Goal: Task Accomplishment & Management: Use online tool/utility

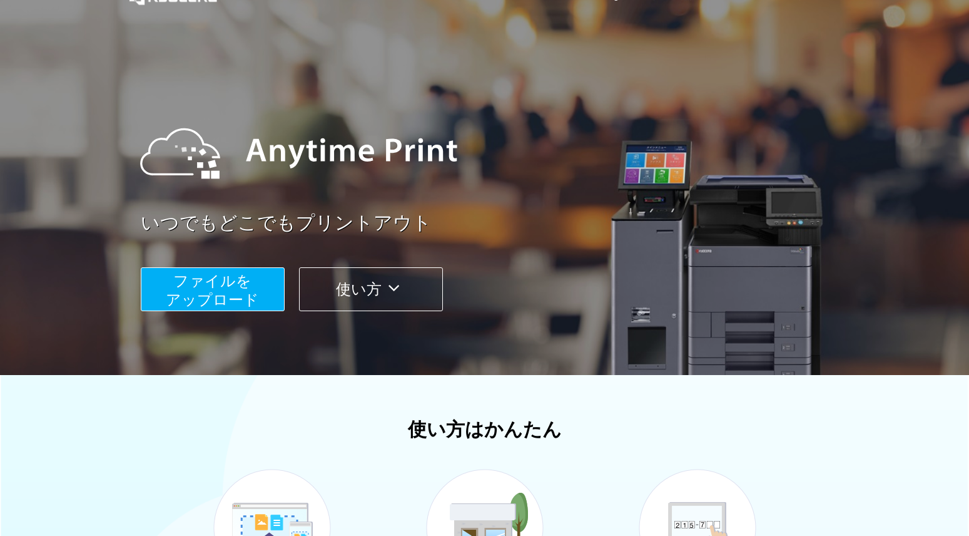
scroll to position [63, 0]
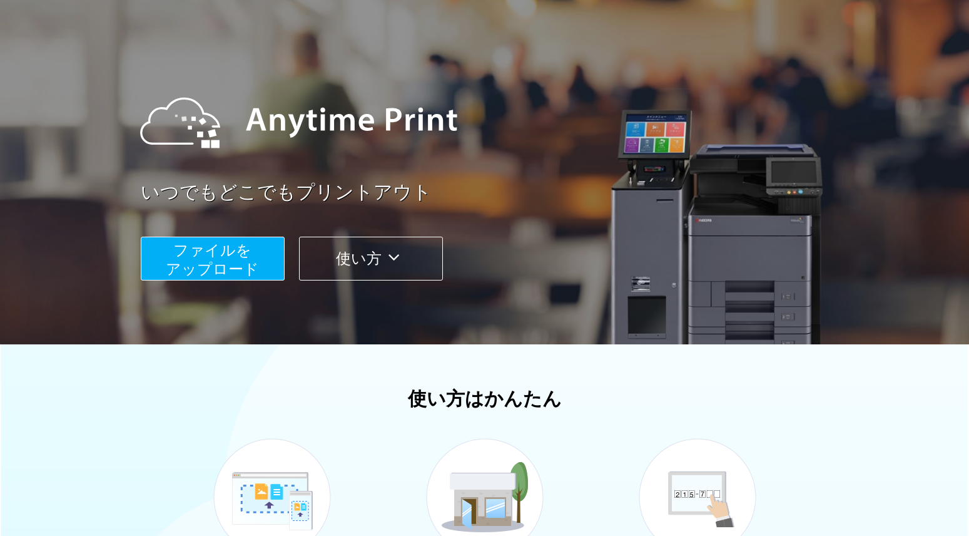
click at [207, 267] on span "ファイルを ​​アップロード" at bounding box center [212, 260] width 93 height 36
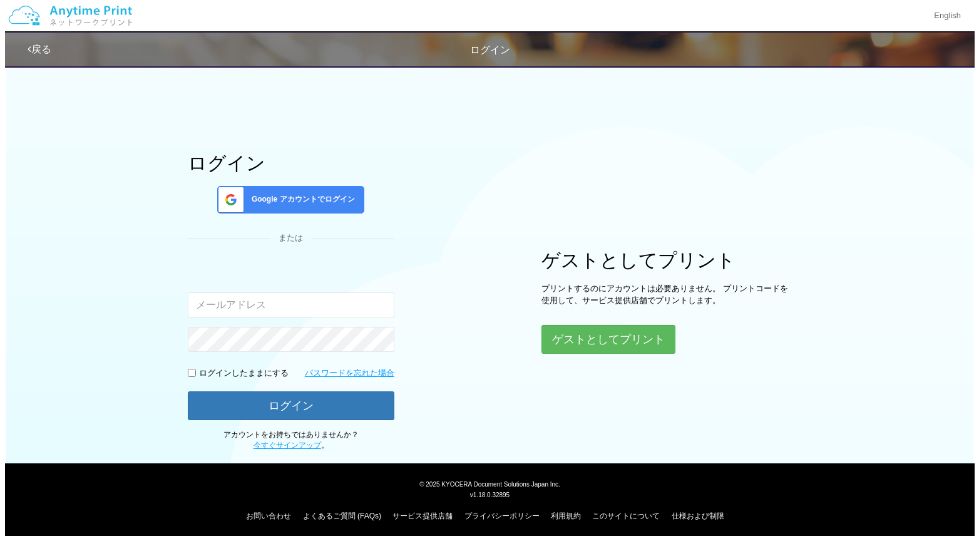
scroll to position [8, 0]
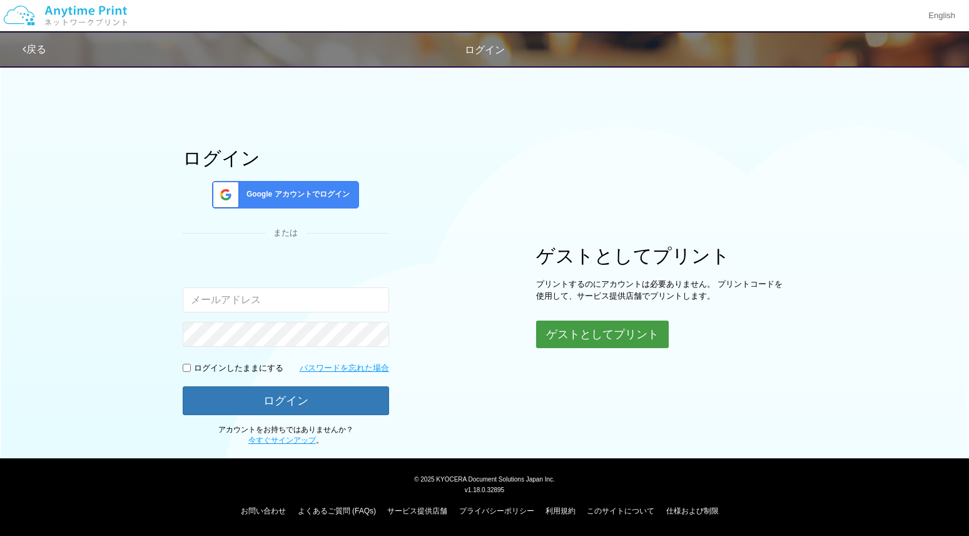
click at [603, 335] on button "ゲストとしてプリント" at bounding box center [602, 334] width 133 height 28
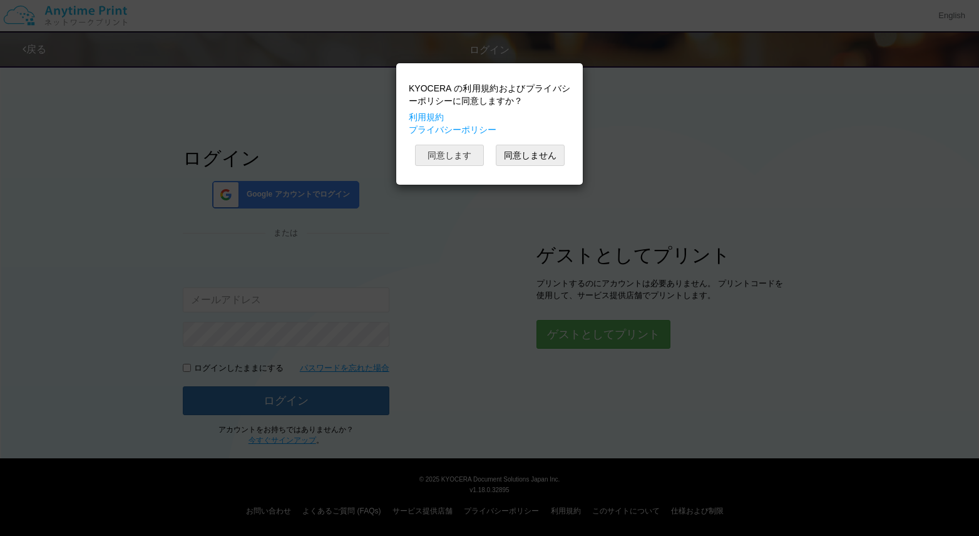
click at [464, 163] on button "同意します" at bounding box center [449, 155] width 69 height 21
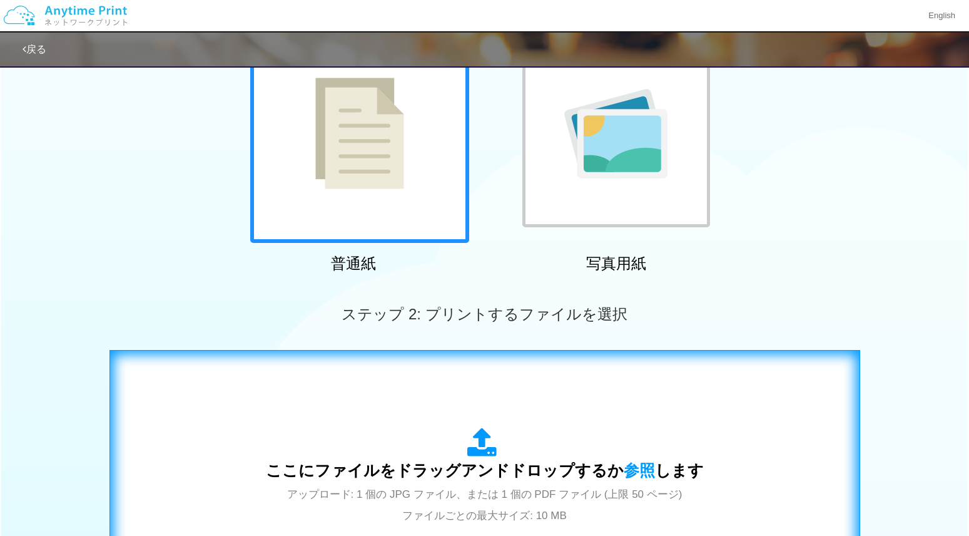
scroll to position [313, 0]
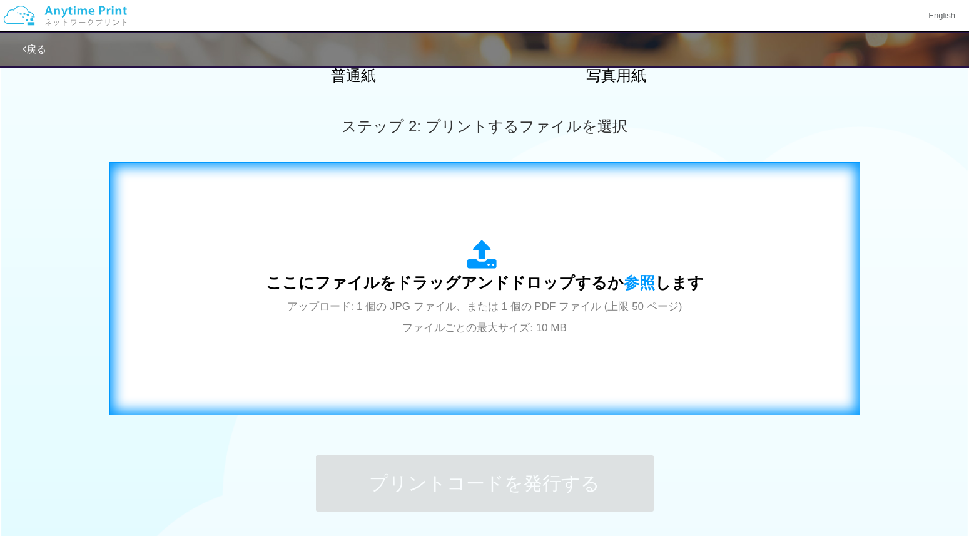
click at [417, 273] on span "ここにファイルをドラッグアンドドロップするか 参照 します" at bounding box center [485, 282] width 438 height 18
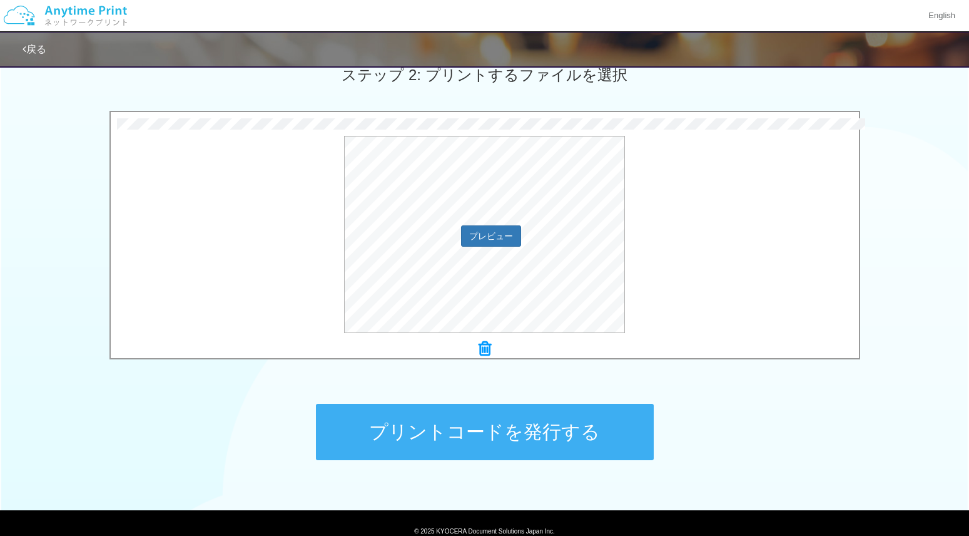
scroll to position [416, 0]
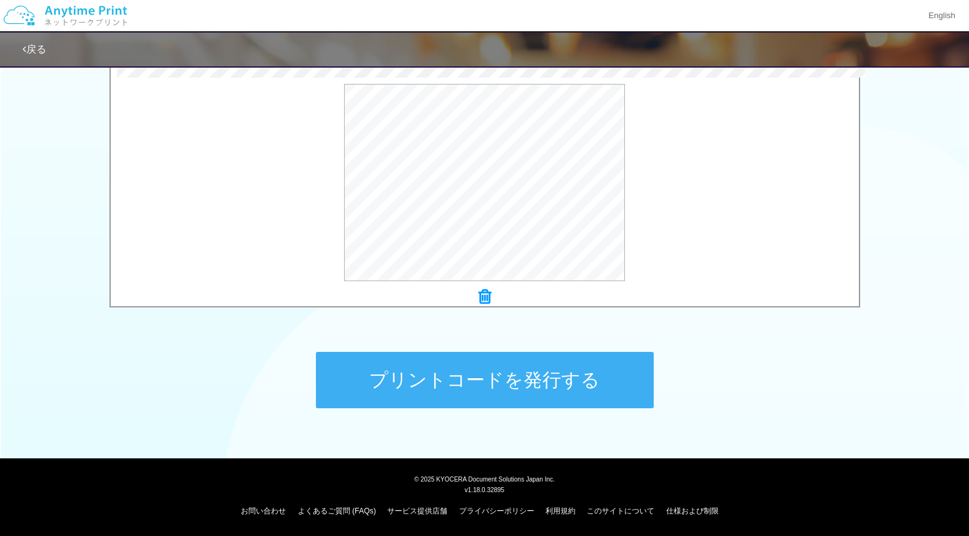
click at [393, 369] on button "プリントコードを発行する" at bounding box center [485, 380] width 338 height 56
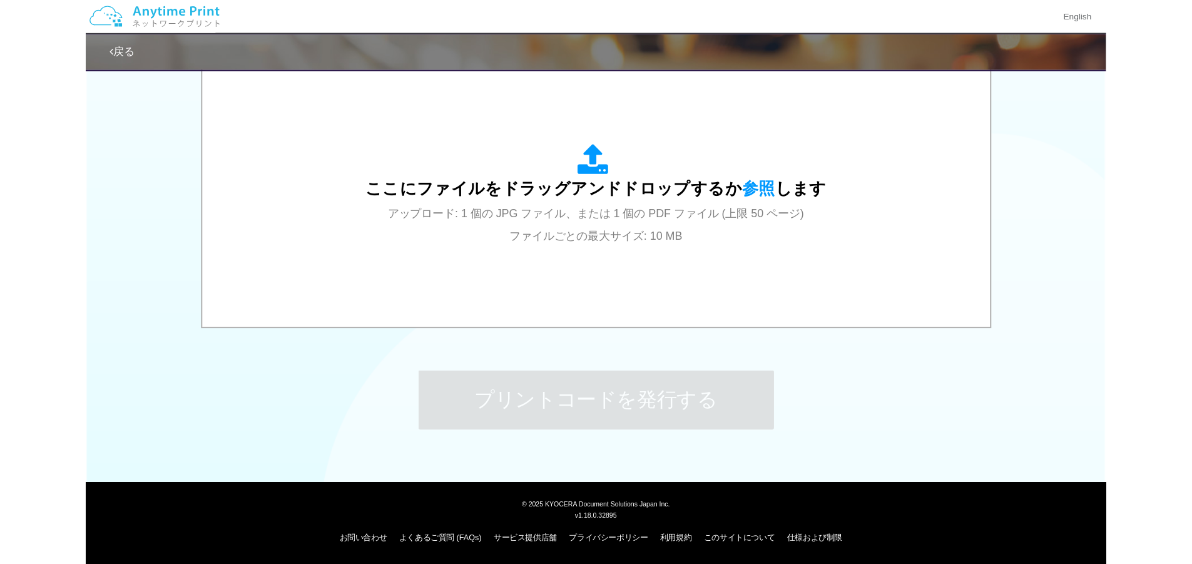
scroll to position [0, 0]
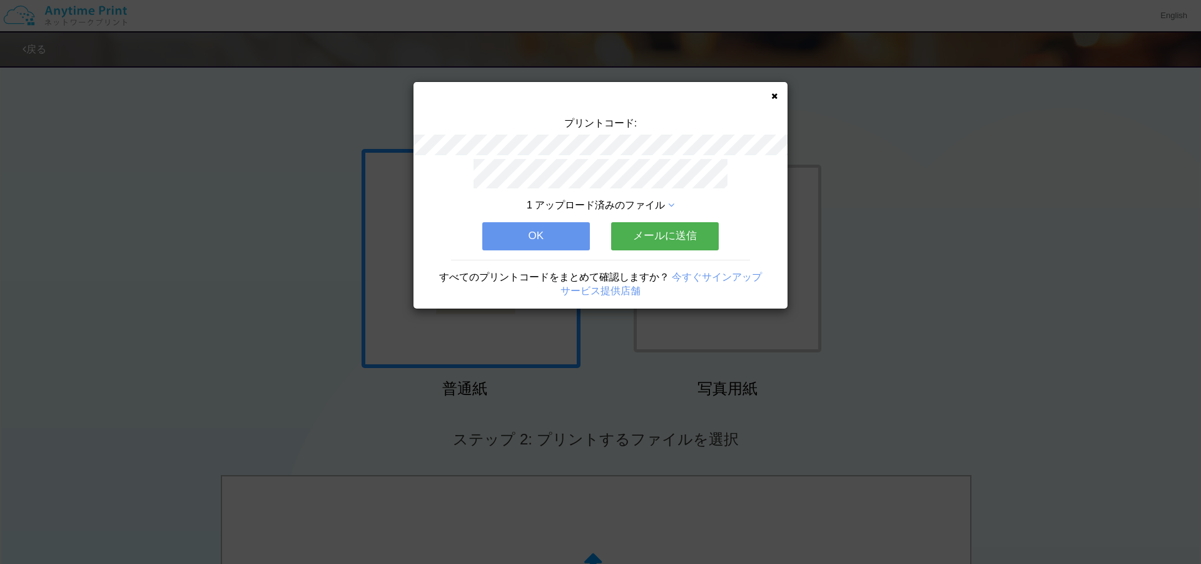
click at [532, 234] on button "OK" at bounding box center [536, 236] width 108 height 28
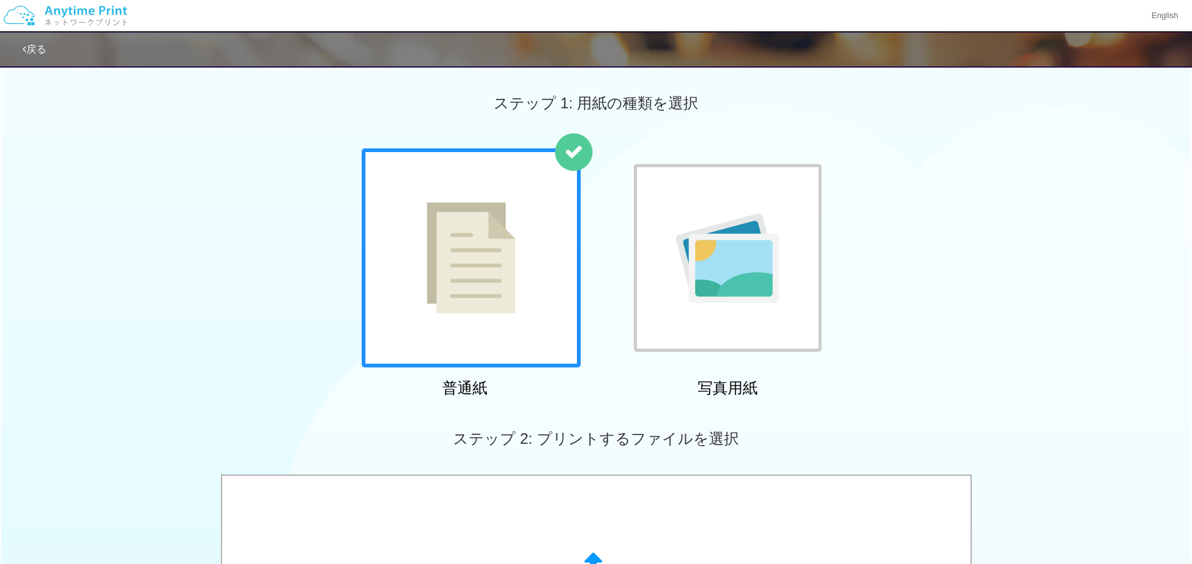
scroll to position [250, 0]
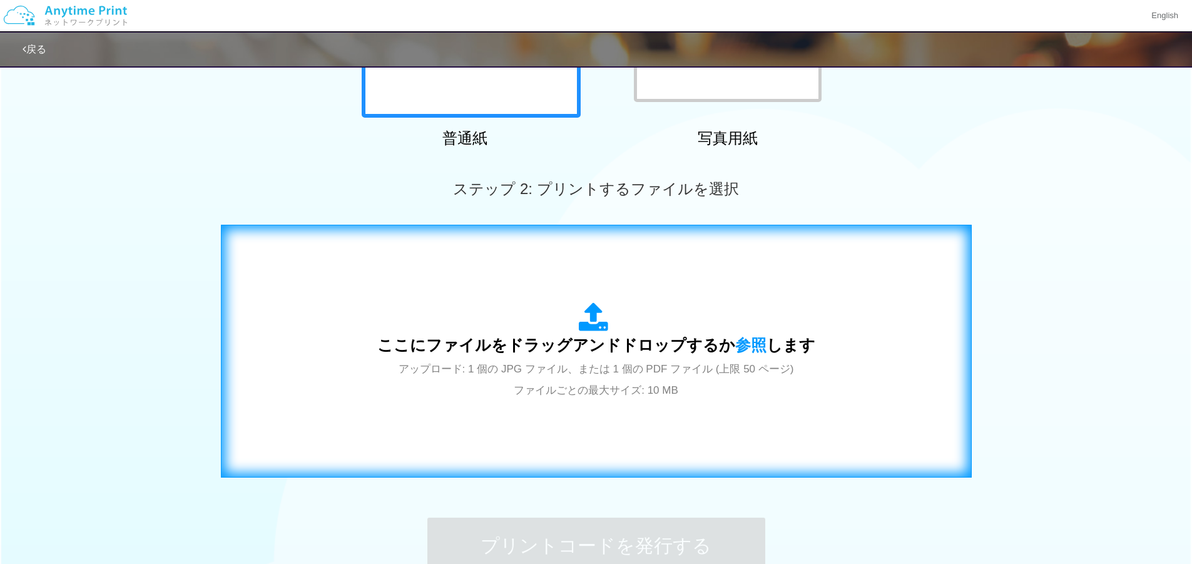
click at [626, 336] on span "ここにファイルをドラッグアンドドロップするか 参照 します" at bounding box center [596, 345] width 438 height 18
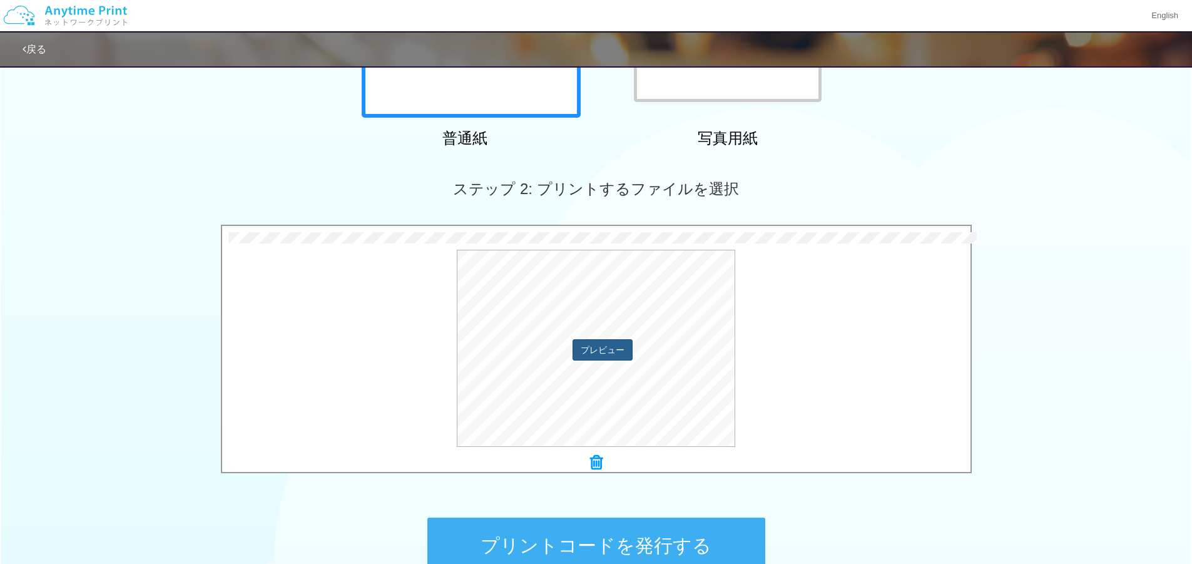
scroll to position [313, 0]
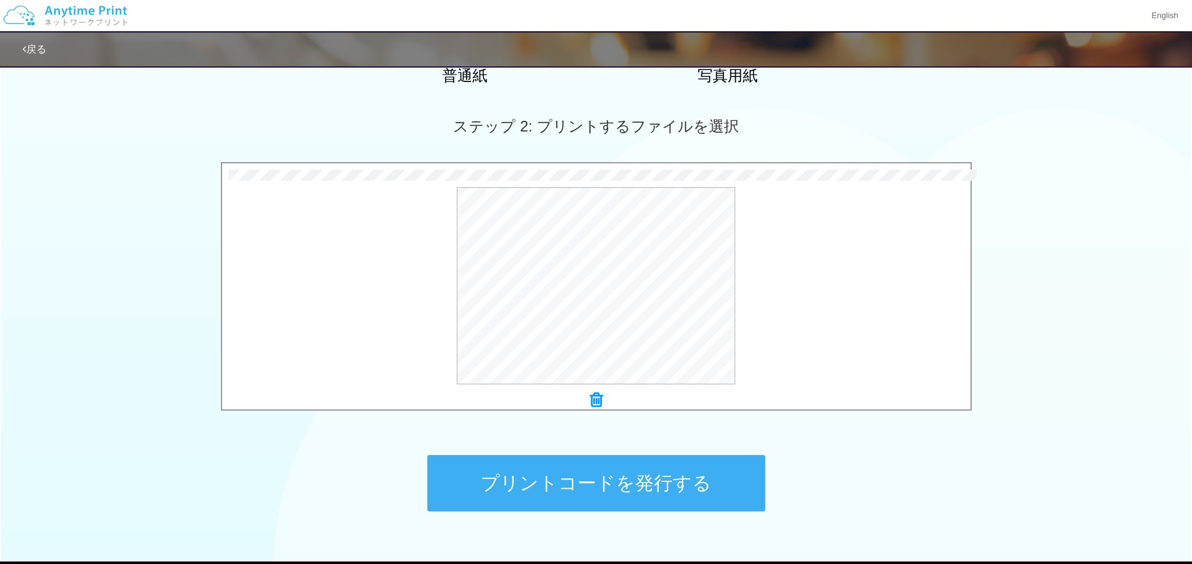
click at [586, 477] on button "プリントコードを発行する" at bounding box center [596, 483] width 338 height 56
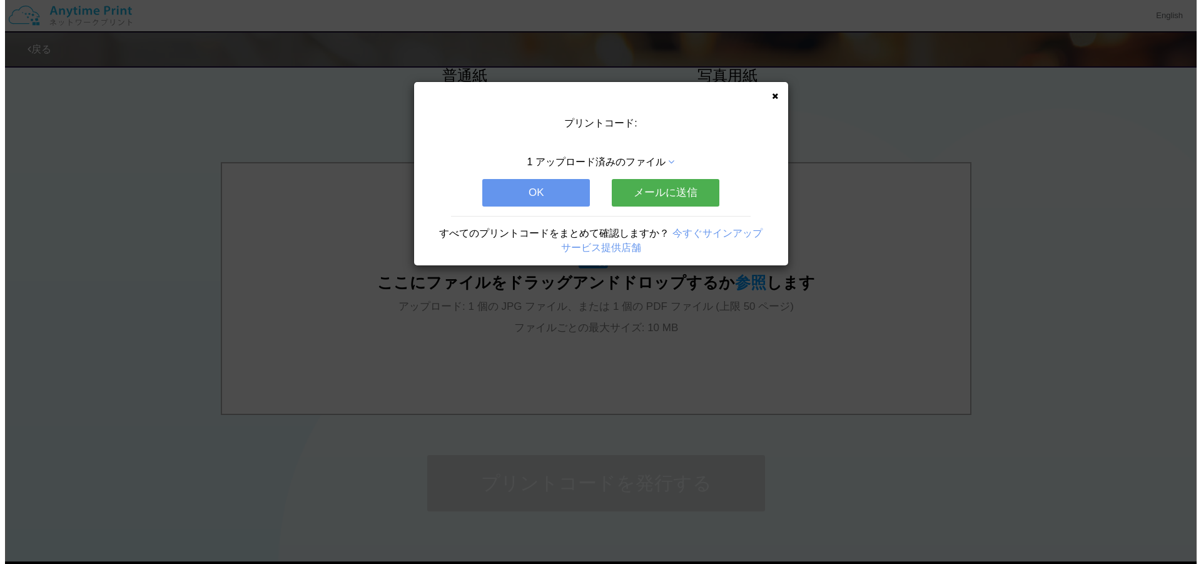
scroll to position [0, 0]
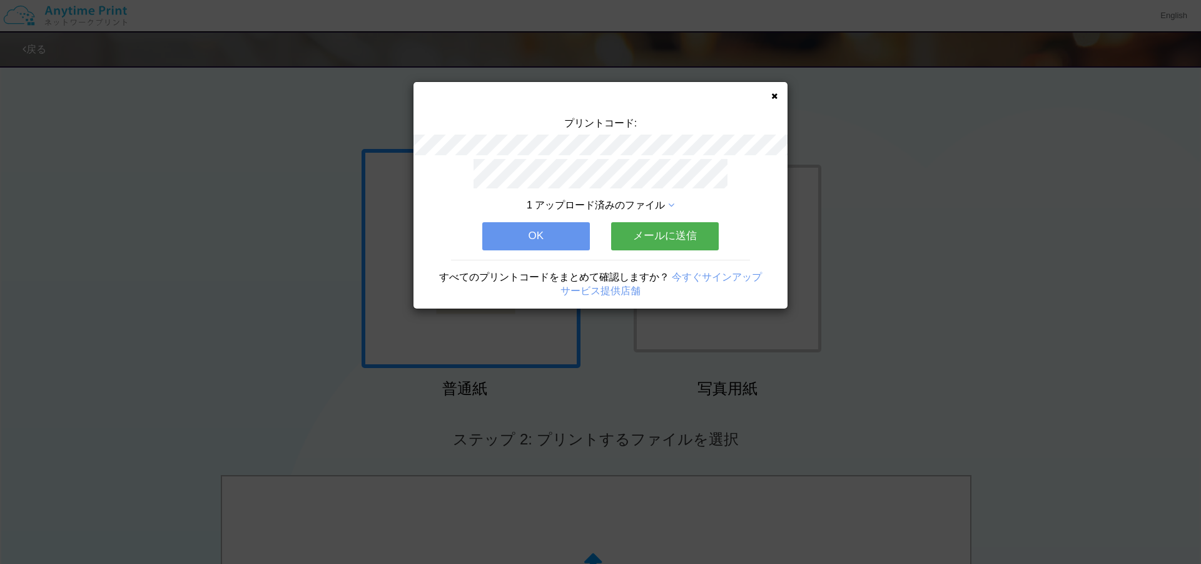
click at [722, 141] on div "プリントコード: 1 アップロード済みのファイル OK メールに送信 すべてのプリントコードをまとめて確認しますか？ 今すぐサインアップ サービス提供店舗" at bounding box center [601, 195] width 374 height 226
